Goal: Communication & Community: Answer question/provide support

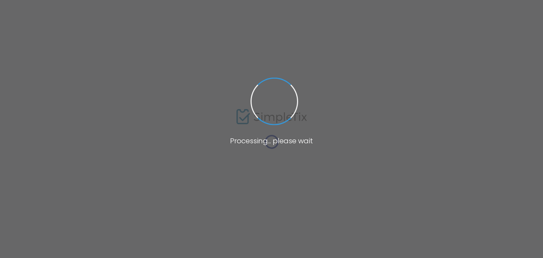
type input "drglen"
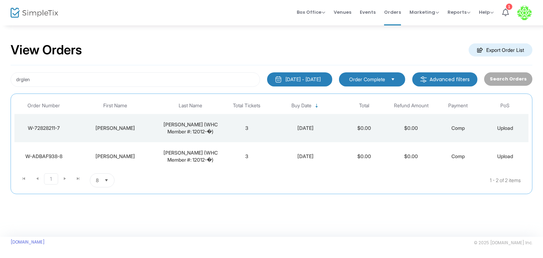
click at [211, 152] on div "[PERSON_NAME] (WHC Member #: 12012-�)" at bounding box center [190, 156] width 62 height 14
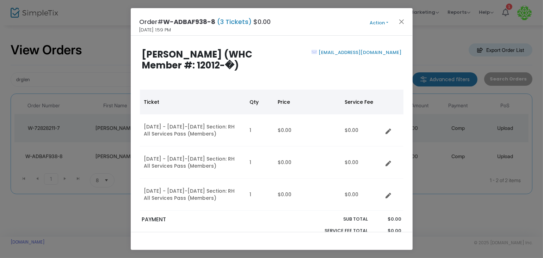
click at [376, 23] on button "Action" at bounding box center [379, 23] width 42 height 8
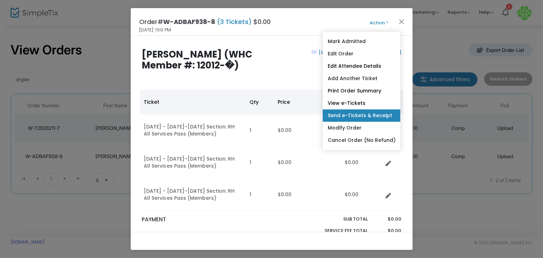
click at [363, 114] on link "Send e-Tickets & Receipt" at bounding box center [362, 115] width 78 height 12
type input "[EMAIL_ADDRESS][DOMAIN_NAME]"
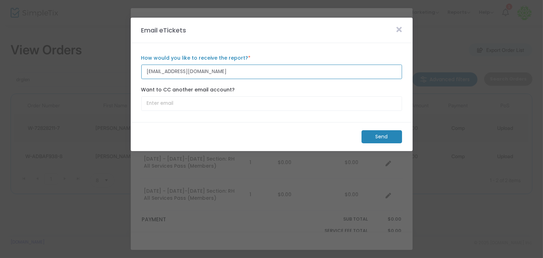
drag, startPoint x: 255, startPoint y: 72, endPoint x: 78, endPoint y: 75, distance: 177.0
click at [78, 257] on m-modal-dialog "Email eTickets [EMAIL_ADDRESS][DOMAIN_NAME] How would you like to receive the r…" at bounding box center [271, 258] width 543 height 0
type input "[EMAIL_ADDRESS][DOMAIN_NAME]"
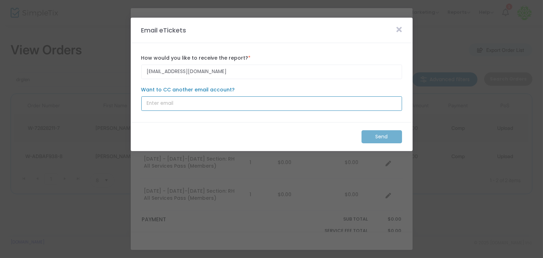
type input "[EMAIL_ADDRESS][DOMAIN_NAME]"
drag, startPoint x: 242, startPoint y: 102, endPoint x: 69, endPoint y: 97, distance: 173.6
click at [69, 257] on m-modal-dialog "Email eTickets [EMAIL_ADDRESS][DOMAIN_NAME] How would you like to receive the r…" at bounding box center [271, 258] width 543 height 0
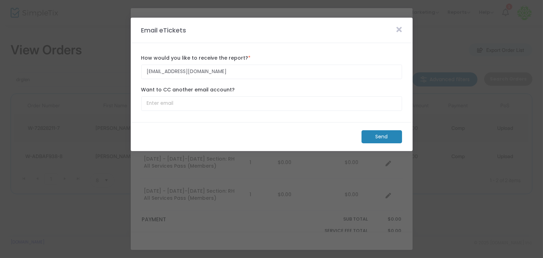
click at [400, 139] on m-button "Send" at bounding box center [382, 136] width 41 height 13
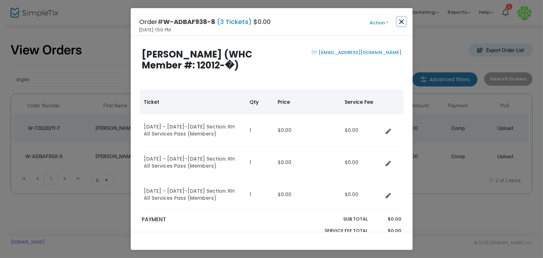
click at [403, 18] on button "Close" at bounding box center [401, 21] width 9 height 9
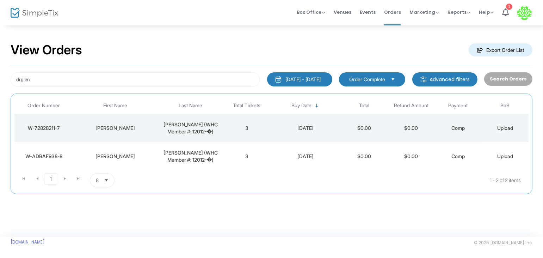
click at [218, 128] on div "[PERSON_NAME] (WHC Member #: 12012-�)" at bounding box center [190, 128] width 62 height 14
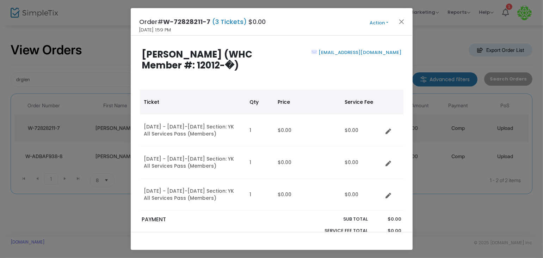
click at [374, 25] on button "Action" at bounding box center [379, 23] width 42 height 8
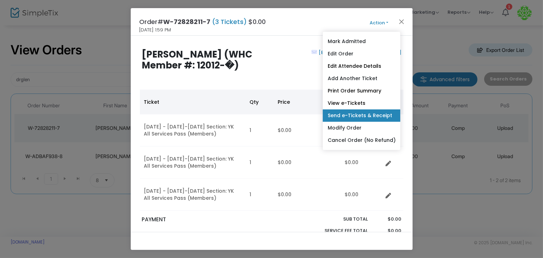
click at [369, 115] on link "Send e-Tickets & Receipt" at bounding box center [362, 115] width 78 height 12
type input "[EMAIL_ADDRESS][DOMAIN_NAME]"
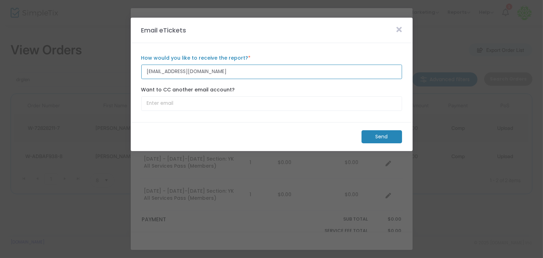
drag, startPoint x: 117, startPoint y: 72, endPoint x: 66, endPoint y: 67, distance: 51.3
click at [66, 257] on m-modal-dialog "Email eTickets [EMAIL_ADDRESS][DOMAIN_NAME] How would you like to receive the r…" at bounding box center [271, 258] width 543 height 0
type input "[EMAIL_ADDRESS][DOMAIN_NAME]"
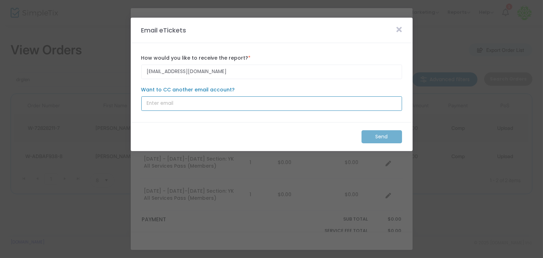
type input "[EMAIL_ADDRESS][DOMAIN_NAME]"
drag, startPoint x: 230, startPoint y: 107, endPoint x: 78, endPoint y: 107, distance: 152.0
click at [78, 257] on m-modal-dialog "Email eTickets [EMAIL_ADDRESS][DOMAIN_NAME] How would you like to receive the r…" at bounding box center [271, 258] width 543 height 0
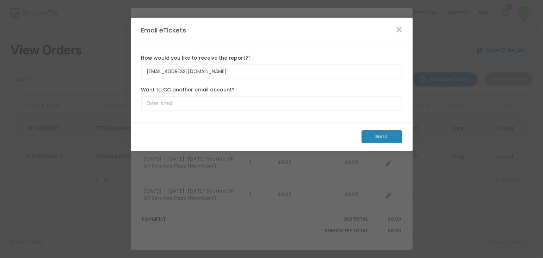
click at [380, 136] on m-button "Send" at bounding box center [382, 136] width 41 height 13
